Goal: Information Seeking & Learning: Learn about a topic

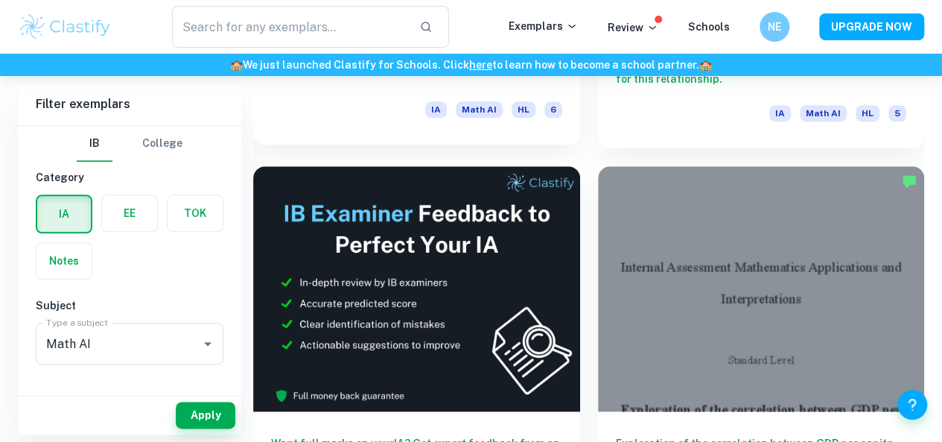
scroll to position [733, 0]
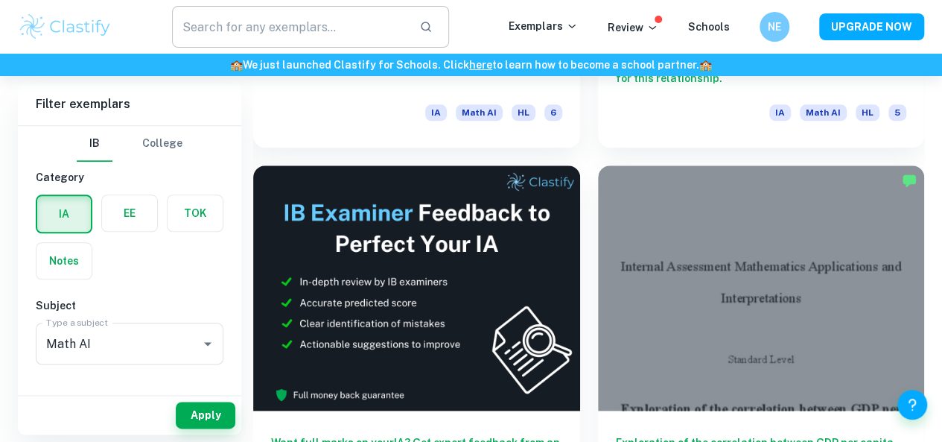
click at [341, 22] on input "text" at bounding box center [289, 27] width 235 height 42
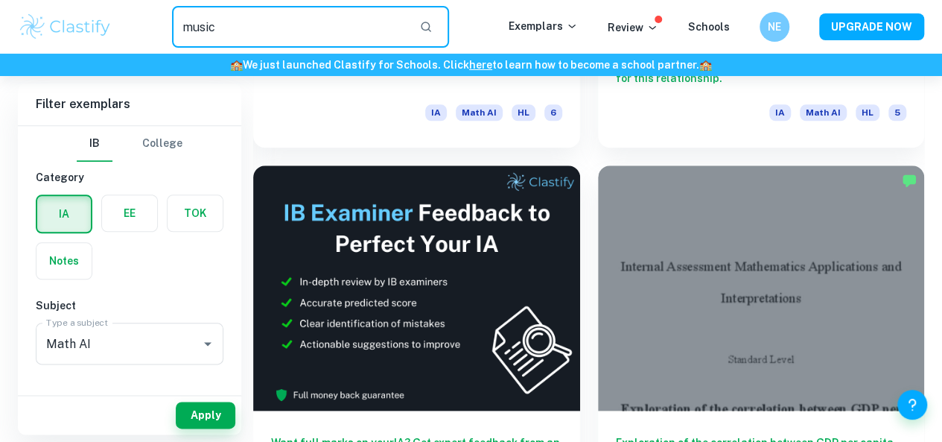
type input "music"
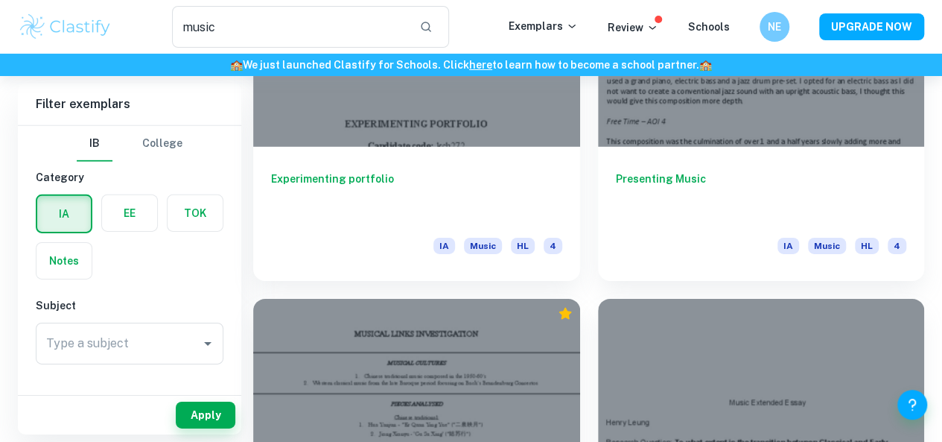
scroll to position [2247, 0]
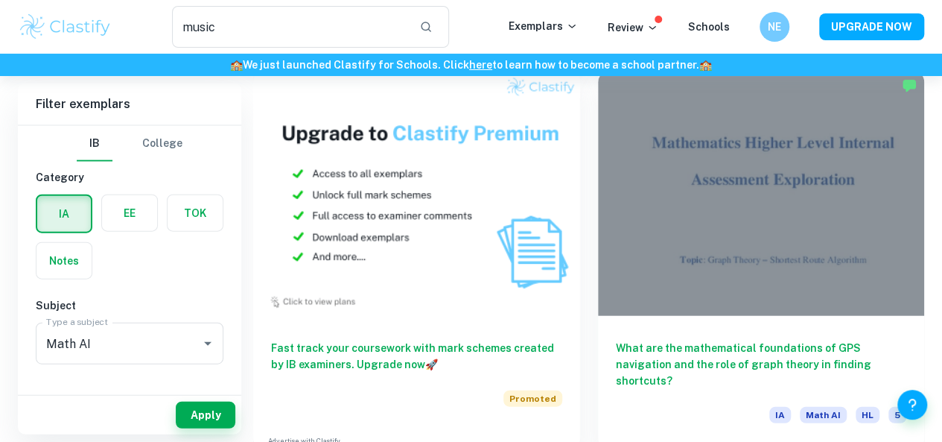
scroll to position [1627, 0]
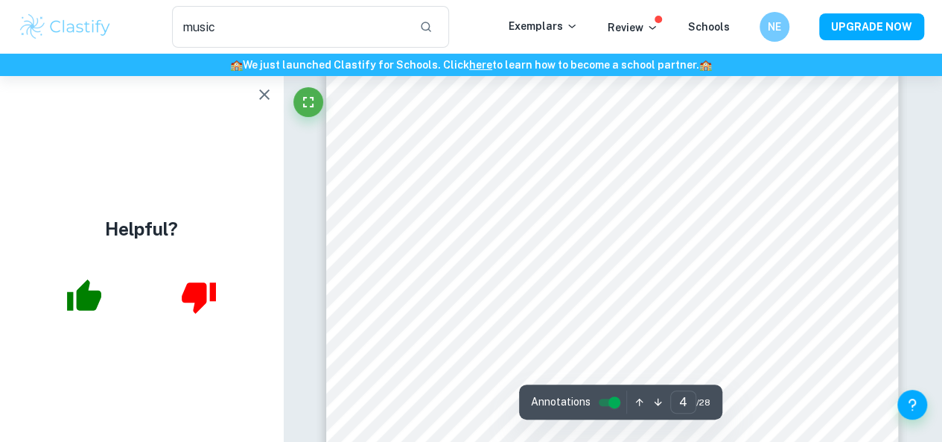
scroll to position [2514, 0]
click at [70, 288] on icon "button" at bounding box center [84, 296] width 37 height 37
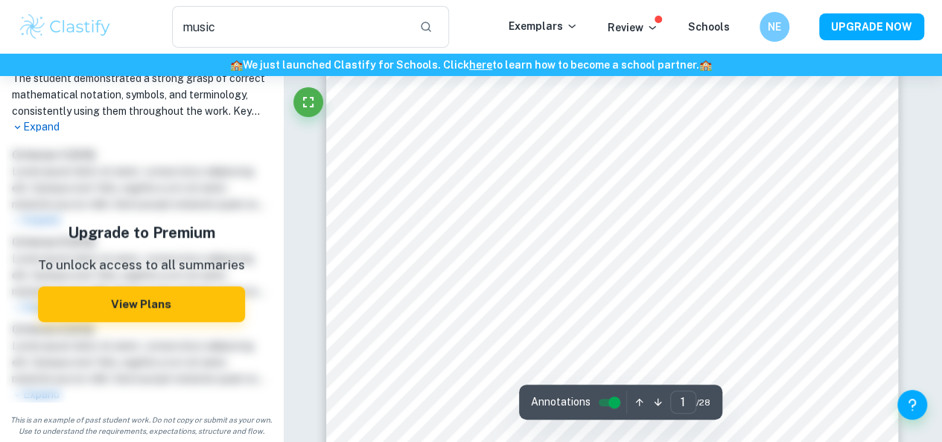
scroll to position [207, 0]
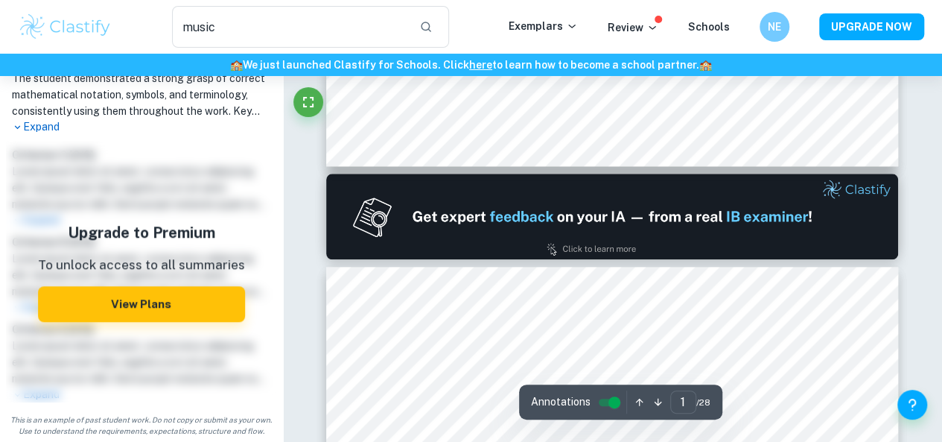
type input "2"
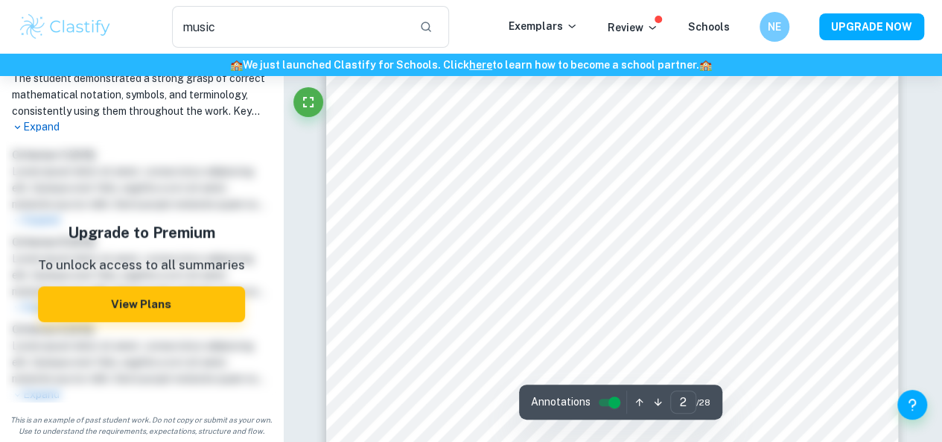
scroll to position [895, 0]
